Goal: Task Accomplishment & Management: Complete application form

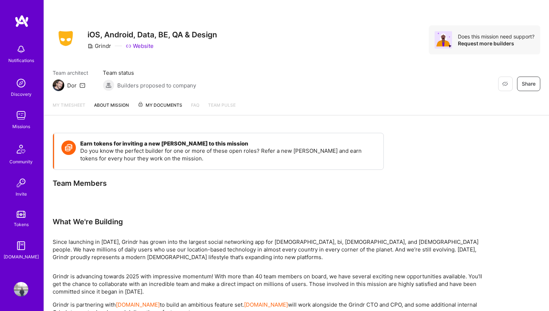
click at [23, 89] on img at bounding box center [21, 83] width 15 height 15
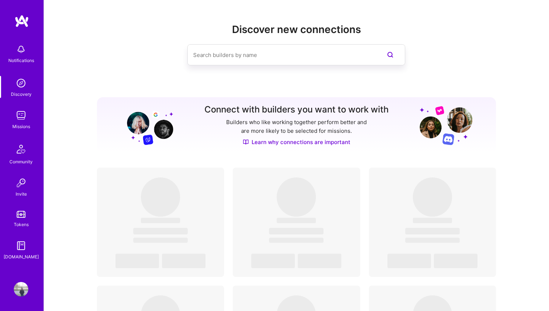
click at [20, 134] on div "Notifications Discovery Missions Community Invite Tokens [DOMAIN_NAME]" at bounding box center [22, 151] width 44 height 220
click at [24, 123] on div "Missions" at bounding box center [21, 127] width 18 height 8
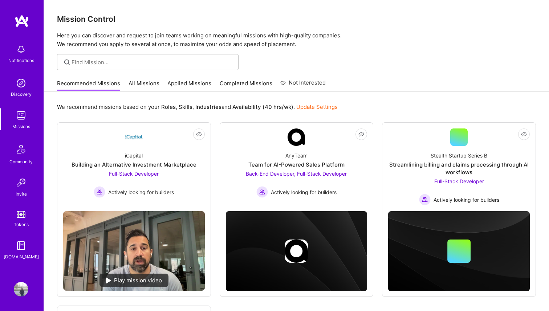
click at [314, 108] on link "Update Settings" at bounding box center [316, 106] width 41 height 7
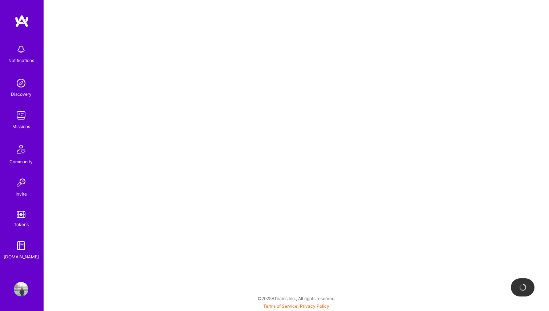
select select "US"
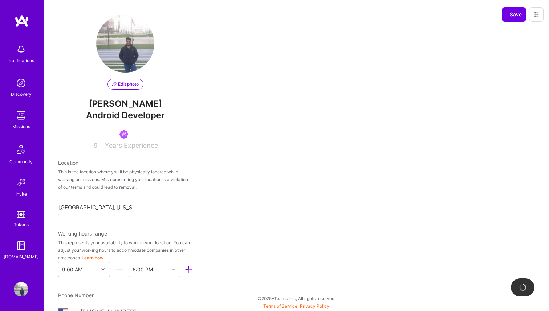
scroll to position [307, 0]
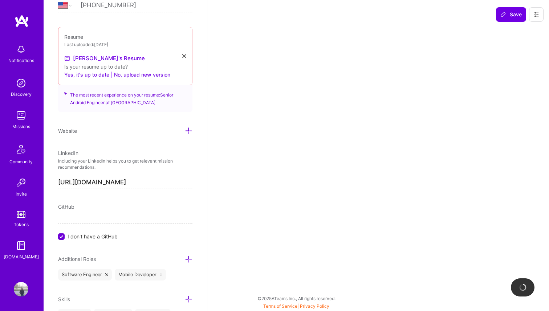
select select "Right Now"
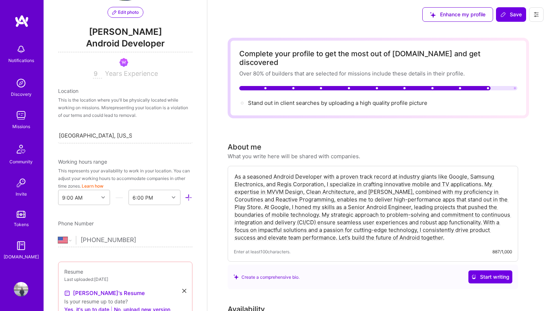
scroll to position [0, 0]
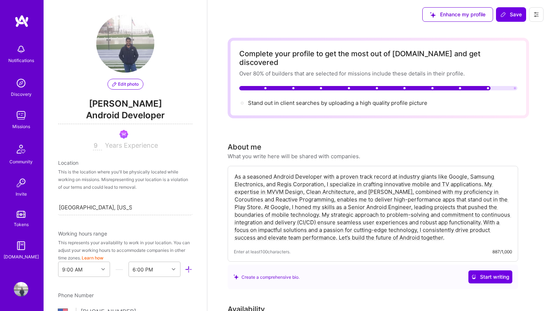
click at [25, 118] on img at bounding box center [21, 115] width 15 height 15
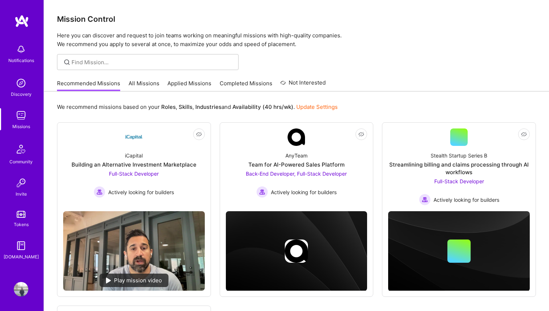
click at [144, 84] on link "All Missions" at bounding box center [143, 85] width 31 height 12
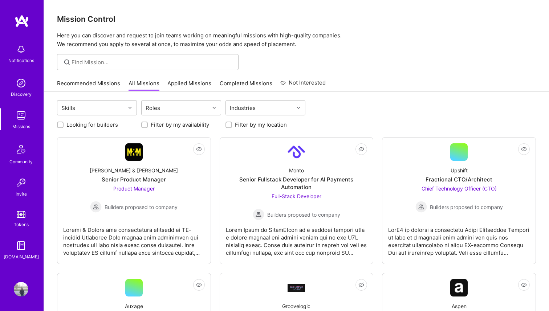
click at [183, 80] on link "Applied Missions" at bounding box center [189, 85] width 44 height 12
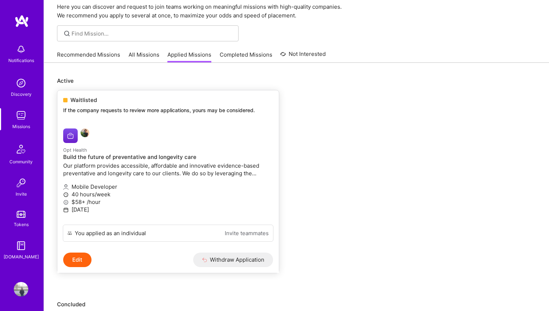
scroll to position [32, 0]
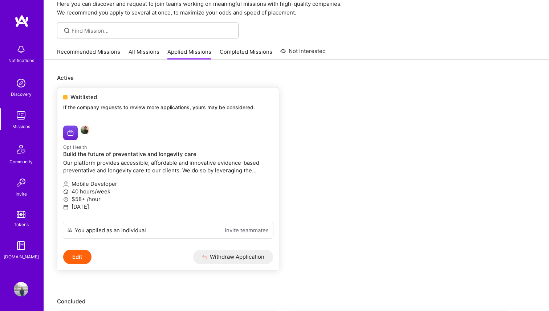
click at [160, 234] on div "You applied as an individual Invite teammates" at bounding box center [168, 230] width 211 height 17
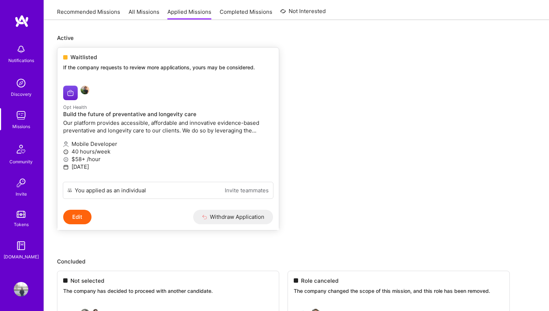
scroll to position [0, 0]
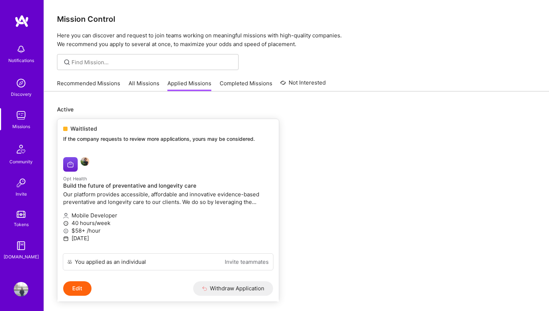
click at [175, 171] on div at bounding box center [133, 164] width 140 height 15
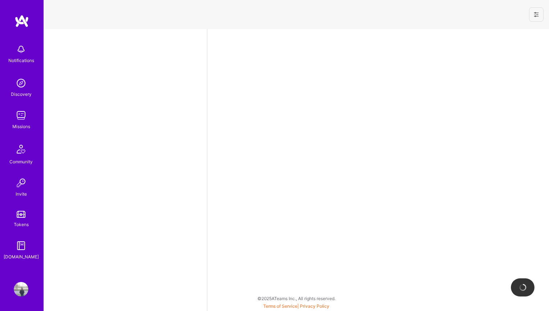
select select "US"
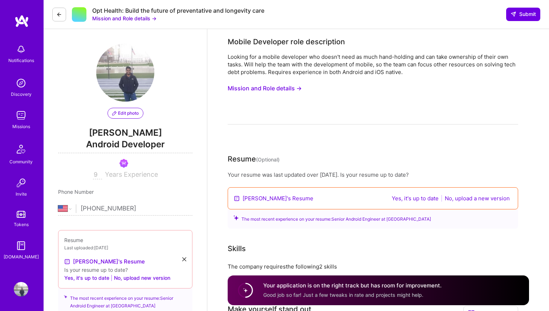
click at [63, 11] on button at bounding box center [59, 15] width 14 height 14
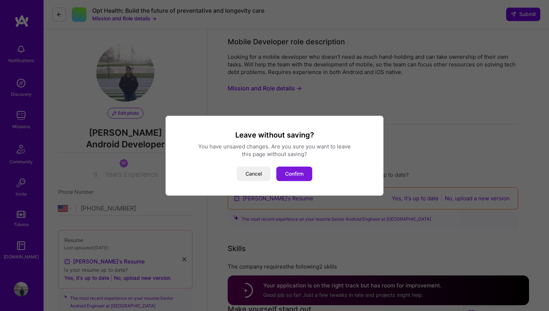
click at [296, 177] on button "Confirm" at bounding box center [294, 174] width 36 height 15
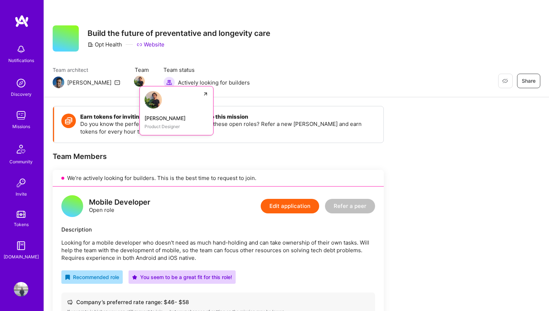
click at [134, 83] on img at bounding box center [139, 81] width 11 height 11
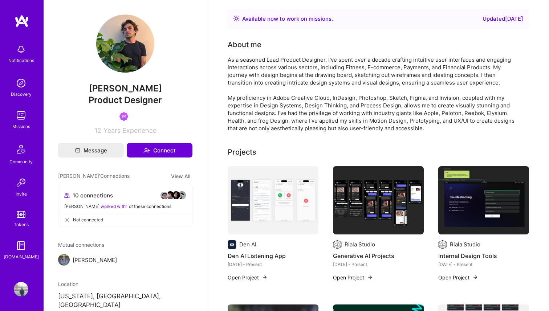
drag, startPoint x: 85, startPoint y: 89, endPoint x: 166, endPoint y: 87, distance: 81.0
click at [166, 87] on span "[PERSON_NAME]" at bounding box center [125, 88] width 134 height 11
copy span "[PERSON_NAME]"
click at [24, 33] on div "Notifications Discovery Missions Community Invite Tokens [DOMAIN_NAME]" at bounding box center [22, 143] width 44 height 257
click at [21, 26] on img at bounding box center [22, 21] width 15 height 13
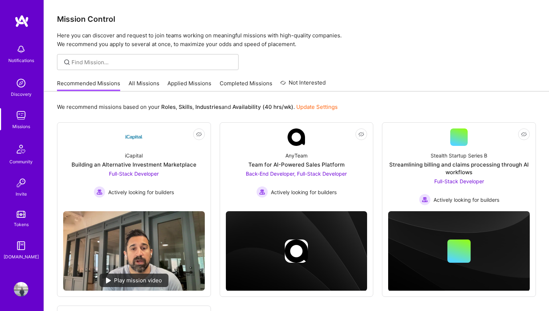
click at [23, 118] on img at bounding box center [21, 115] width 15 height 15
click at [148, 63] on input at bounding box center [152, 62] width 162 height 8
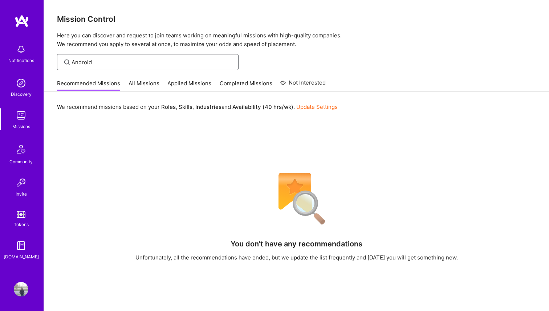
type input "Android"
click at [140, 83] on link "All Missions" at bounding box center [143, 85] width 31 height 12
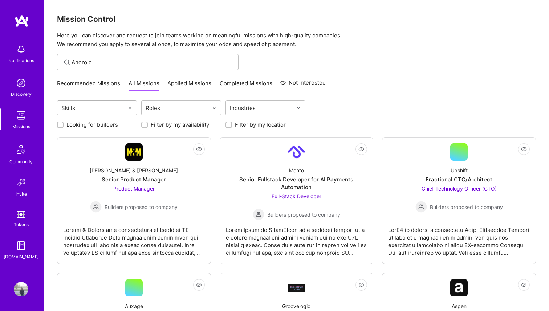
click at [123, 107] on div "Skills" at bounding box center [91, 108] width 68 height 15
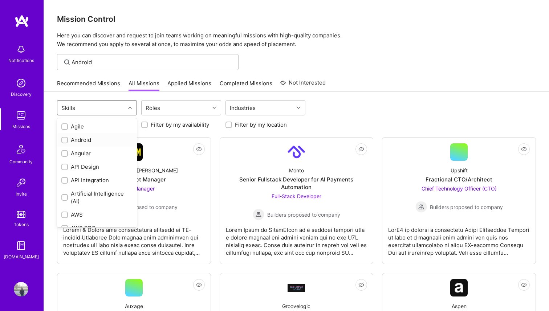
click at [66, 142] on input "checkbox" at bounding box center [65, 140] width 5 height 5
checkbox input "true"
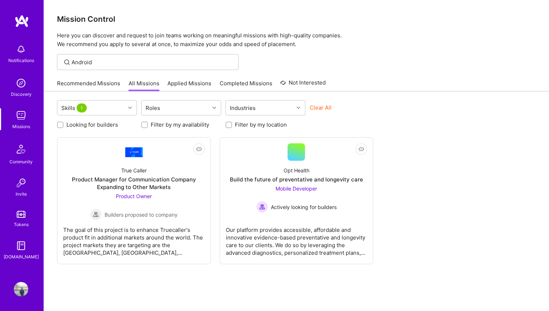
click at [344, 105] on div "Clear All" at bounding box center [350, 110] width 80 height 13
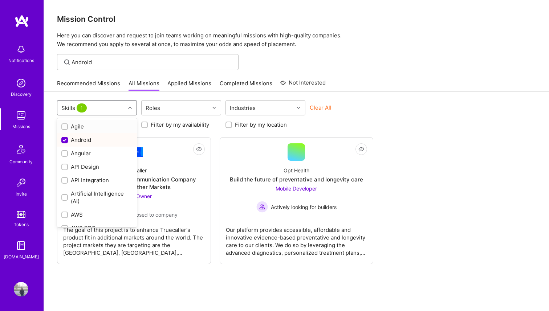
click at [125, 106] on div at bounding box center [130, 107] width 11 height 9
click at [64, 139] on input "checkbox" at bounding box center [65, 140] width 7 height 7
checkbox input "false"
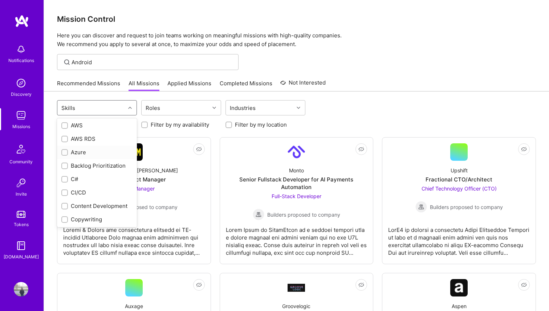
scroll to position [91, 0]
click at [62, 147] on div at bounding box center [64, 150] width 7 height 7
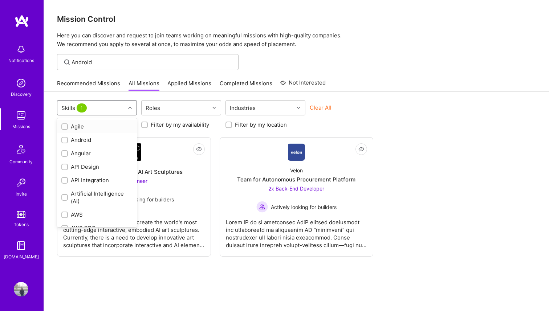
click at [89, 109] on div "Skills 1" at bounding box center [75, 108] width 30 height 11
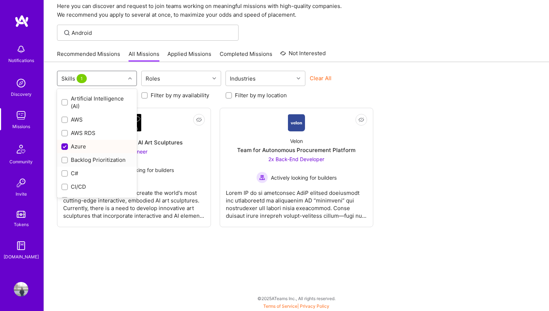
scroll to position [84, 0]
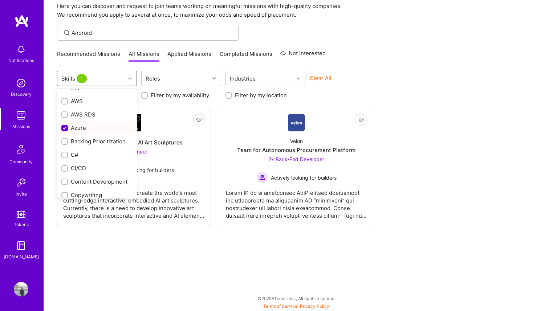
click at [66, 126] on input "checkbox" at bounding box center [65, 128] width 7 height 7
checkbox input "false"
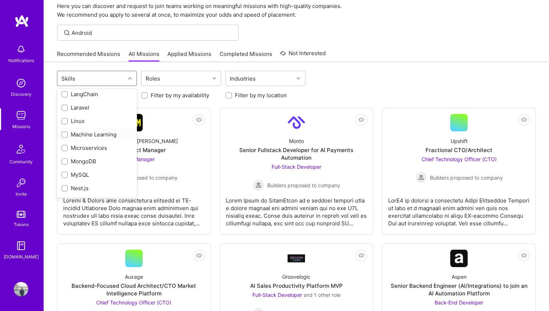
scroll to position [471, 0]
click at [65, 118] on input "checkbox" at bounding box center [65, 117] width 5 height 5
checkbox input "true"
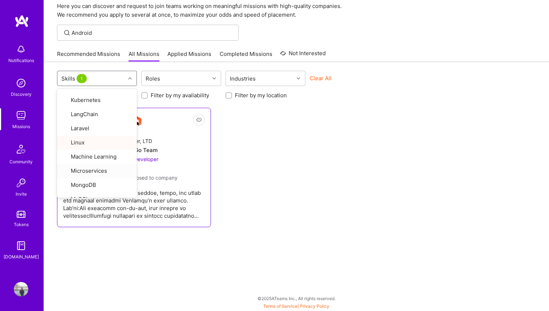
click at [187, 143] on div "One Layer, LTD Backend Go Team Back-End Developer Builders proposed to company" at bounding box center [134, 157] width 142 height 52
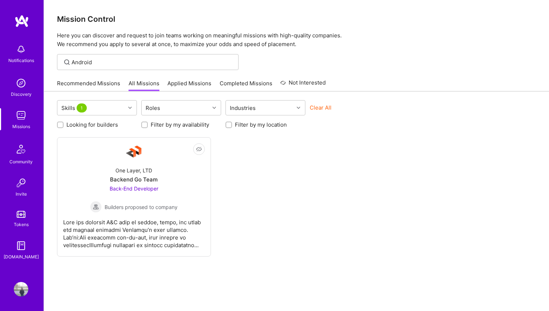
scroll to position [29, 0]
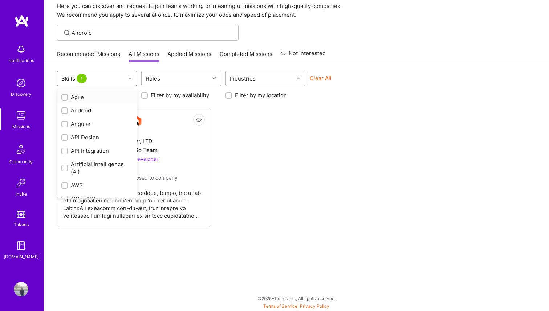
click at [95, 78] on div "Skills 1" at bounding box center [91, 78] width 68 height 15
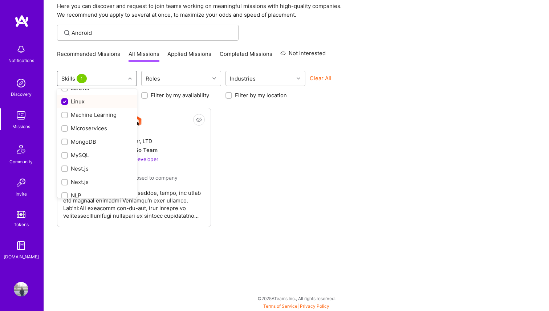
click at [66, 101] on input "checkbox" at bounding box center [65, 102] width 7 height 7
checkbox input "false"
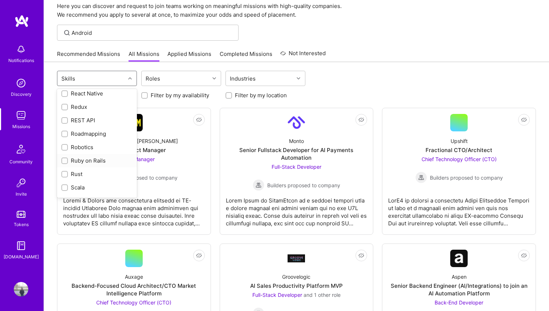
scroll to position [728, 0]
click at [66, 115] on input "checkbox" at bounding box center [65, 116] width 5 height 5
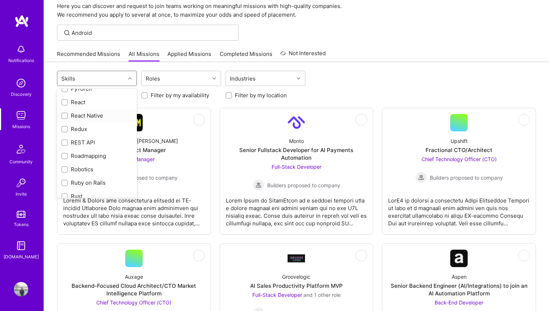
checkbox input "true"
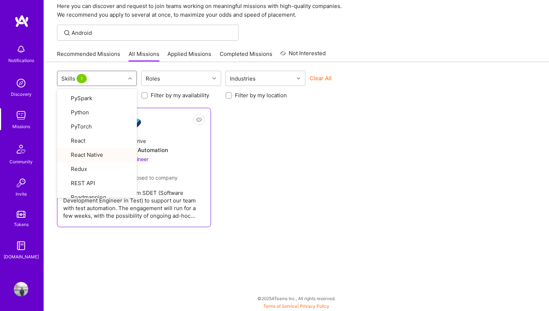
click at [208, 151] on div "Not Interested MedArrive SDET for Test Automation QA Engineer Builders proposed…" at bounding box center [134, 167] width 154 height 119
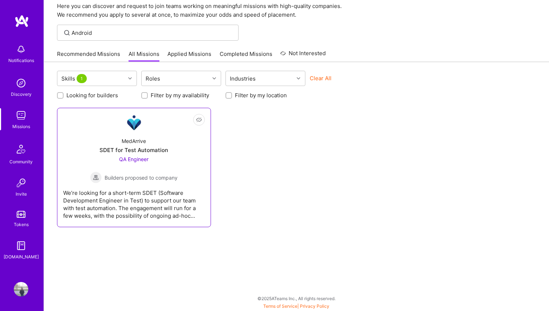
click at [164, 167] on div "QA Engineer Builders proposed to company" at bounding box center [133, 169] width 87 height 28
